Goal: Task Accomplishment & Management: Manage account settings

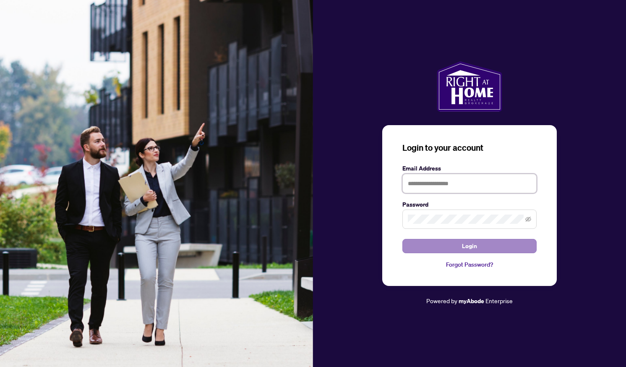
type input "**********"
click at [483, 252] on button "Login" at bounding box center [470, 246] width 134 height 14
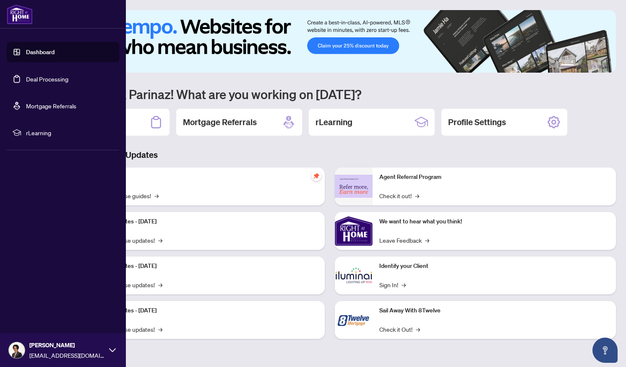
click at [44, 56] on link "Dashboard" at bounding box center [40, 52] width 29 height 8
click at [42, 76] on link "Deal Processing" at bounding box center [47, 79] width 42 height 8
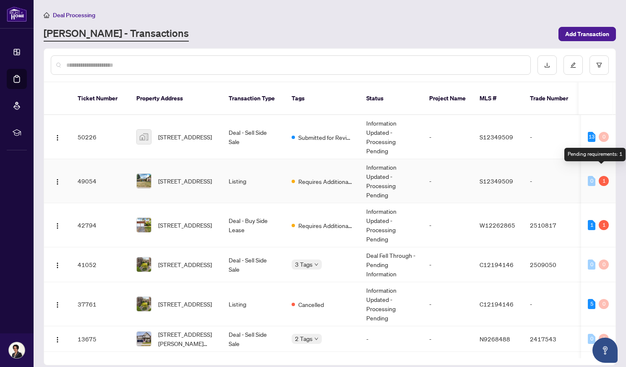
click at [600, 176] on div "1" at bounding box center [604, 181] width 10 height 10
drag, startPoint x: 600, startPoint y: 170, endPoint x: 599, endPoint y: 150, distance: 20.2
click at [599, 150] on div "Pending requirements: 1" at bounding box center [595, 154] width 61 height 13
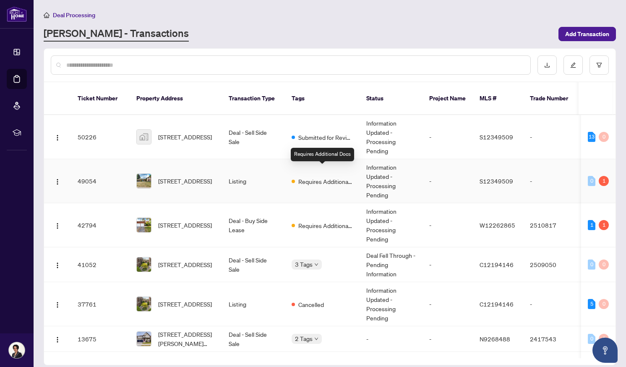
click at [321, 177] on span "Requires Additional Docs" at bounding box center [325, 181] width 55 height 9
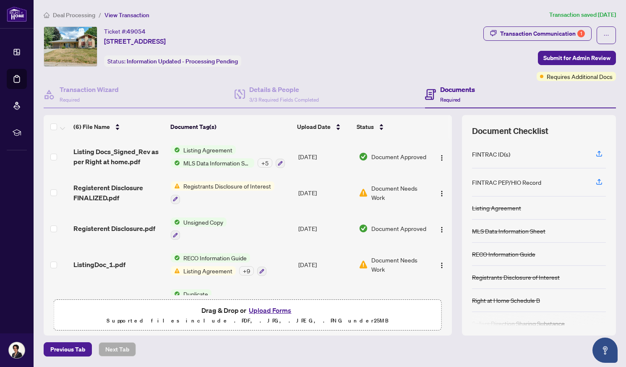
scroll to position [60, 0]
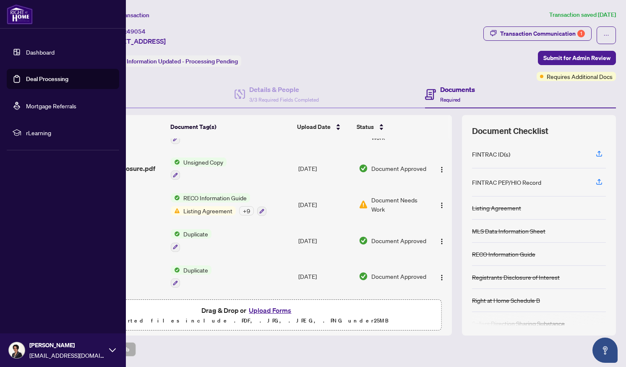
click at [46, 83] on link "Deal Processing" at bounding box center [47, 79] width 42 height 8
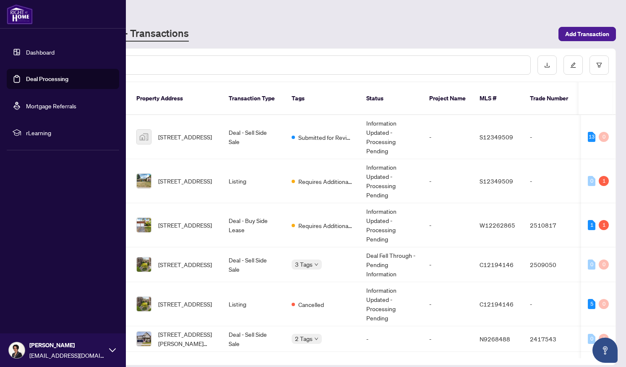
click at [45, 52] on link "Dashboard" at bounding box center [40, 52] width 29 height 8
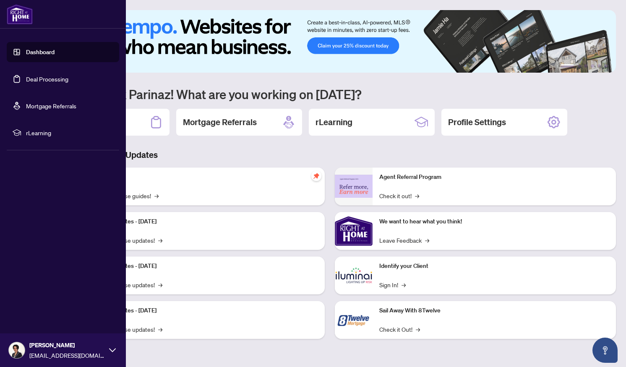
click at [26, 82] on link "Deal Processing" at bounding box center [47, 79] width 42 height 8
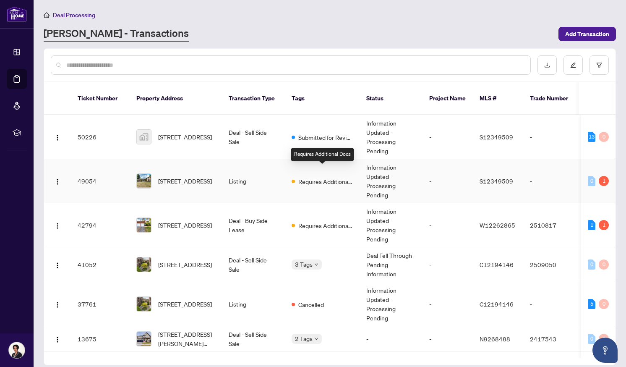
click at [309, 177] on span "Requires Additional Docs" at bounding box center [325, 181] width 55 height 9
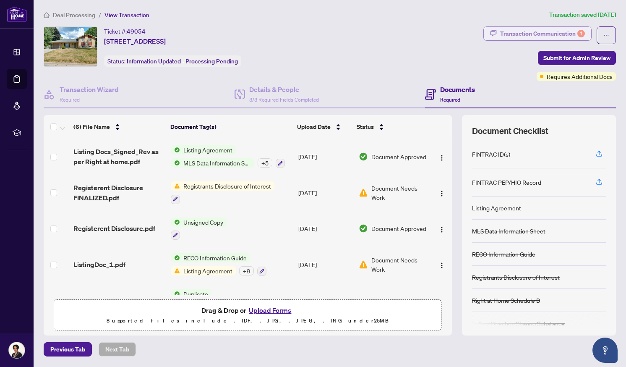
click at [526, 33] on div "Transaction Communication 1" at bounding box center [542, 33] width 85 height 13
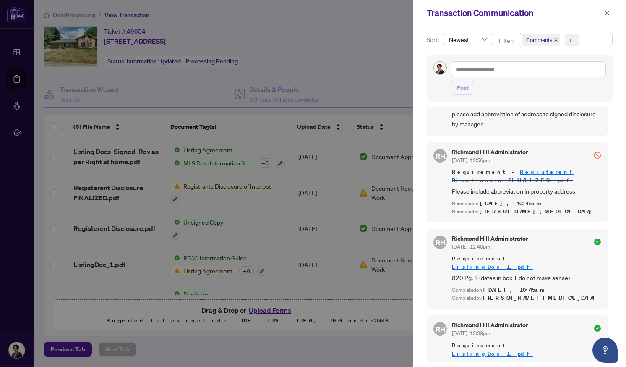
scroll to position [54, 0]
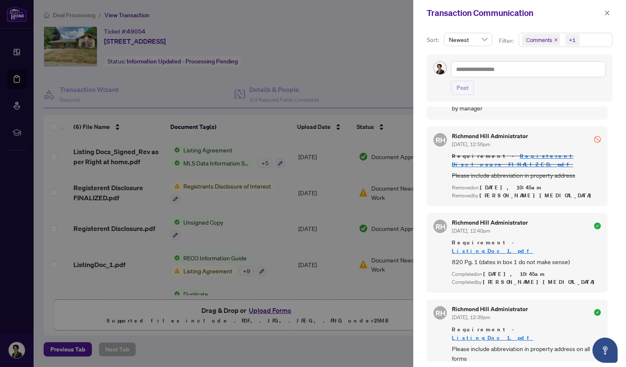
click at [17, 51] on div at bounding box center [313, 183] width 626 height 367
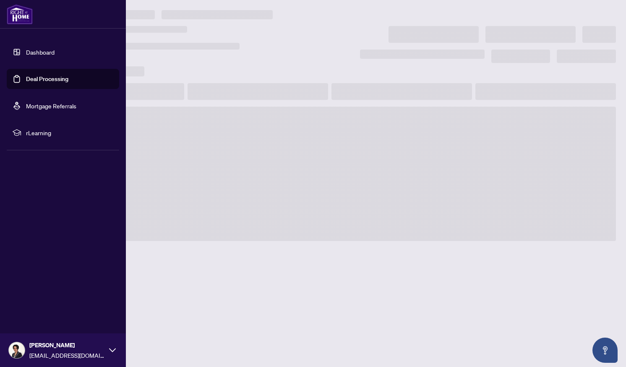
click at [38, 81] on link "Deal Processing" at bounding box center [47, 79] width 42 height 8
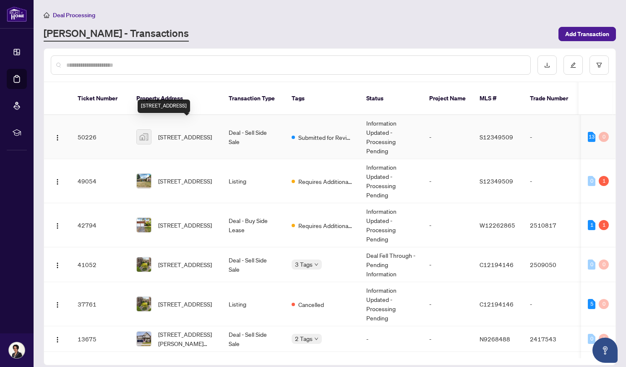
click at [192, 132] on span "[STREET_ADDRESS]" at bounding box center [185, 136] width 54 height 9
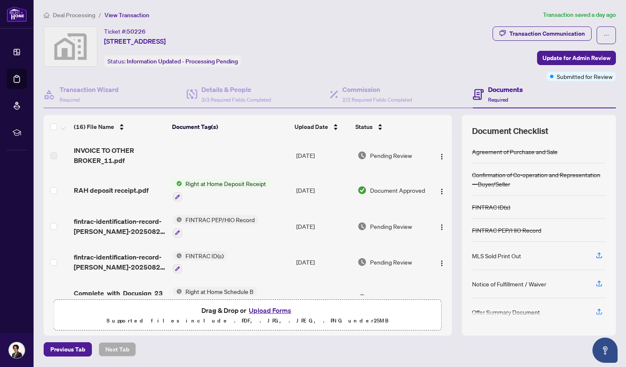
click at [267, 309] on button "Upload Forms" at bounding box center [269, 310] width 47 height 11
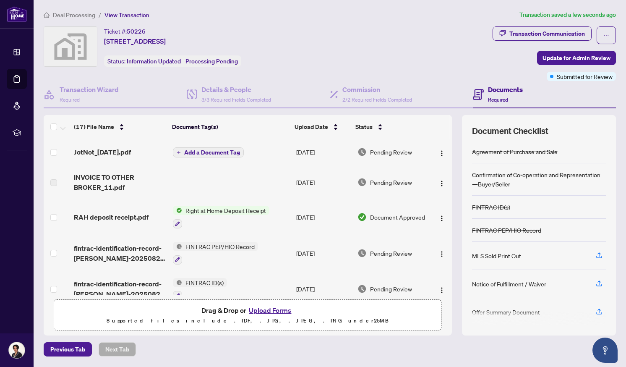
click at [191, 152] on span "Add a Document Tag" at bounding box center [212, 152] width 56 height 6
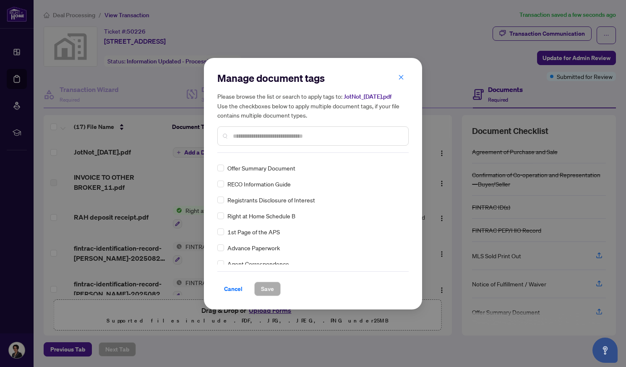
scroll to position [183, 0]
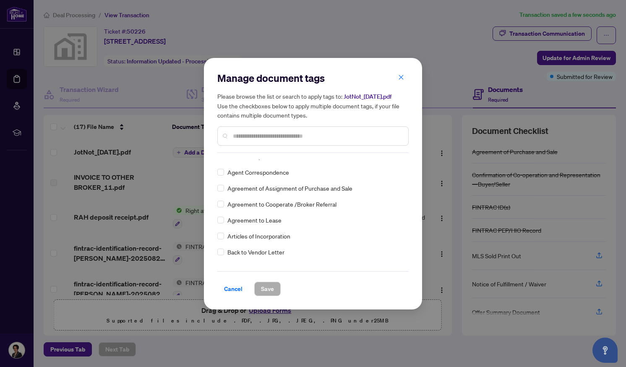
click at [405, 261] on div "Agreement of Purchase and Sale Confirmation of Co-operation and Representation—…" at bounding box center [312, 212] width 191 height 105
click at [280, 135] on input "text" at bounding box center [317, 135] width 169 height 9
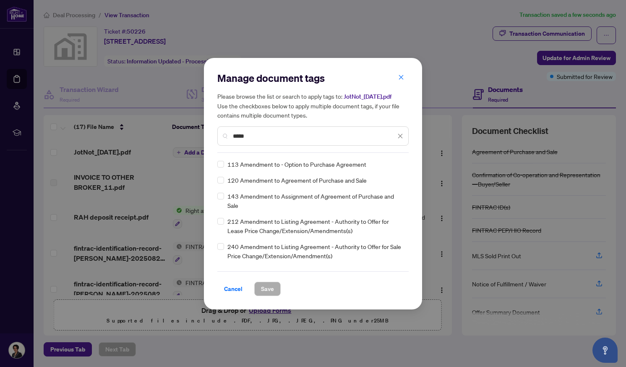
type input "*****"
click at [265, 293] on span "Save" at bounding box center [267, 288] width 13 height 13
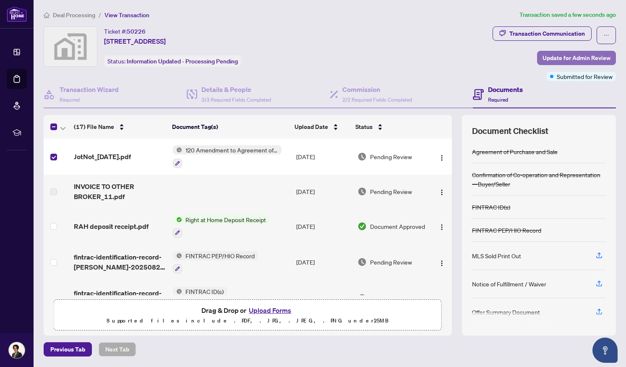
click at [568, 57] on span "Update for Admin Review" at bounding box center [577, 57] width 68 height 13
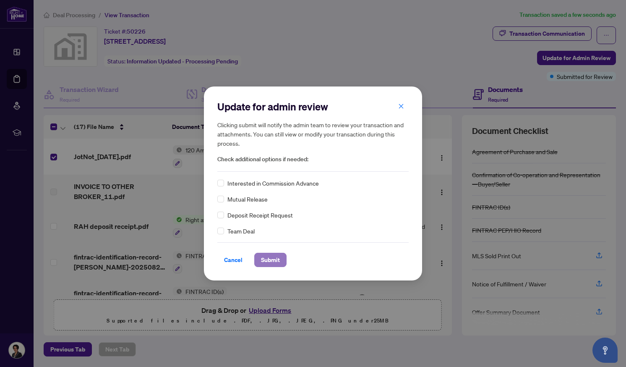
click at [271, 253] on span "Submit" at bounding box center [270, 259] width 19 height 13
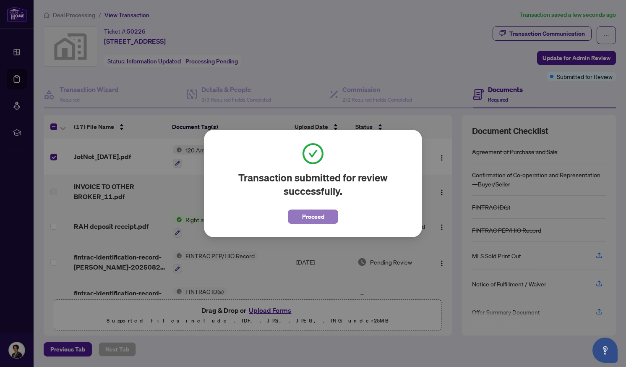
click at [322, 215] on span "Proceed" at bounding box center [313, 216] width 22 height 13
